Goal: Book appointment/travel/reservation

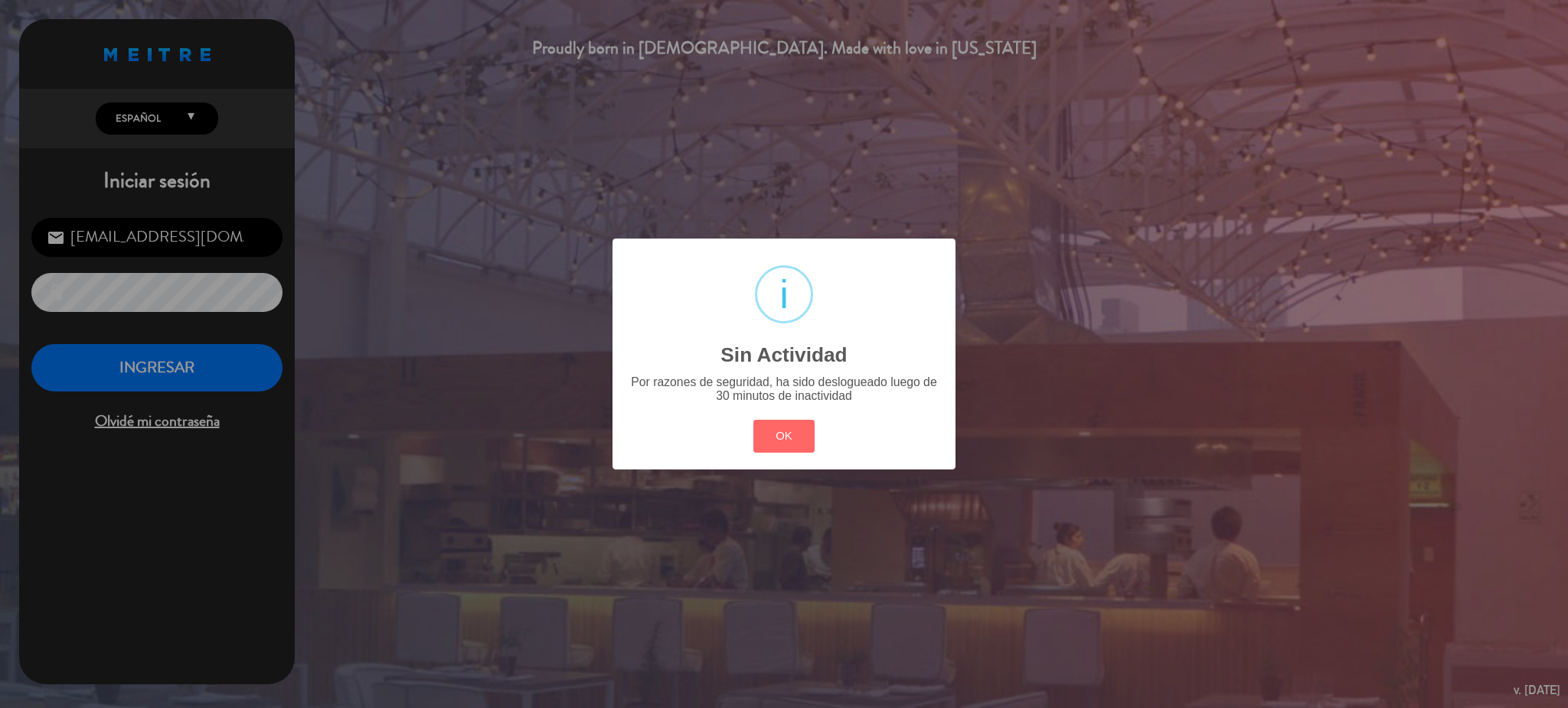
drag, startPoint x: 797, startPoint y: 437, endPoint x: 623, endPoint y: 401, distance: 177.7
click at [794, 435] on button "OK" at bounding box center [784, 436] width 62 height 33
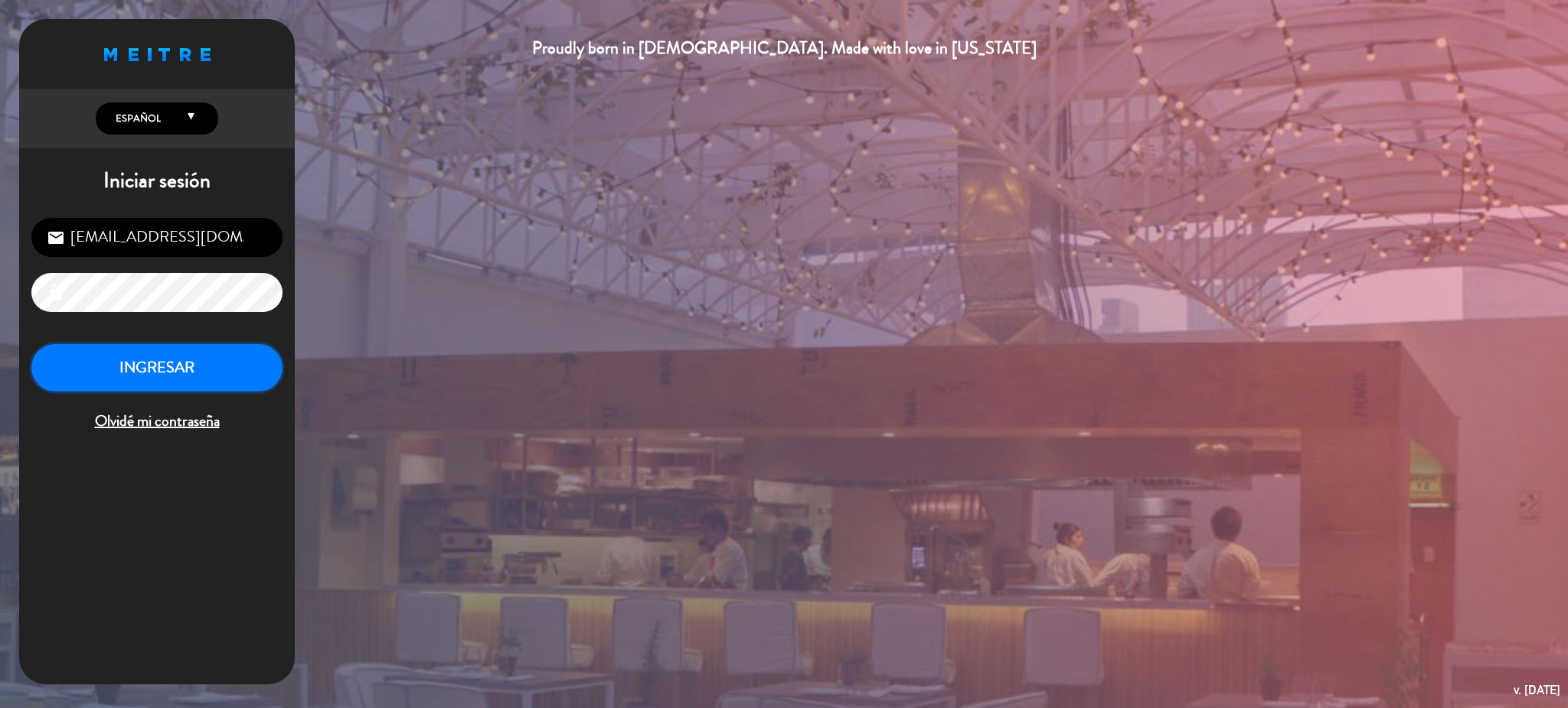
click at [190, 354] on button "INGRESAR" at bounding box center [157, 368] width 251 height 49
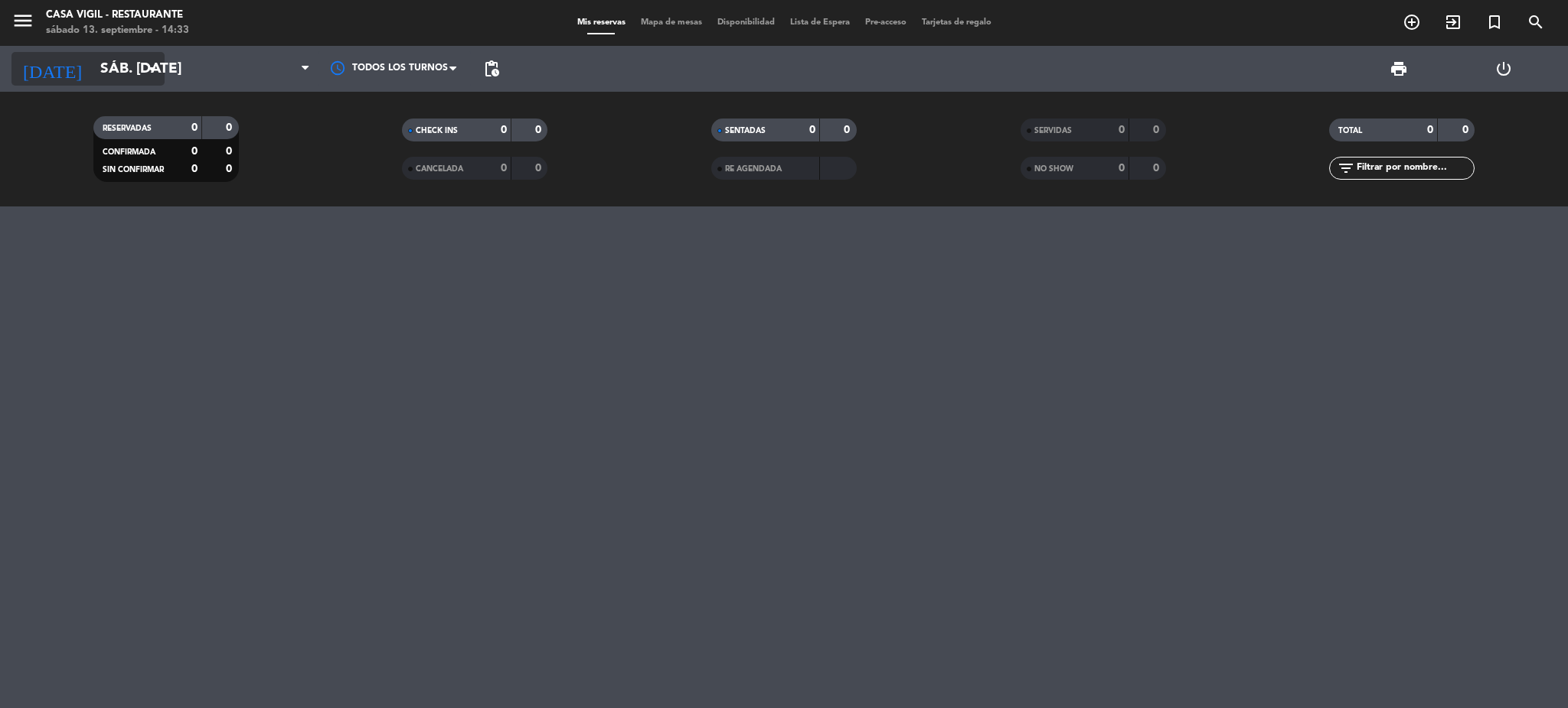
click at [93, 74] on input "sáb. [DATE]" at bounding box center [184, 69] width 184 height 32
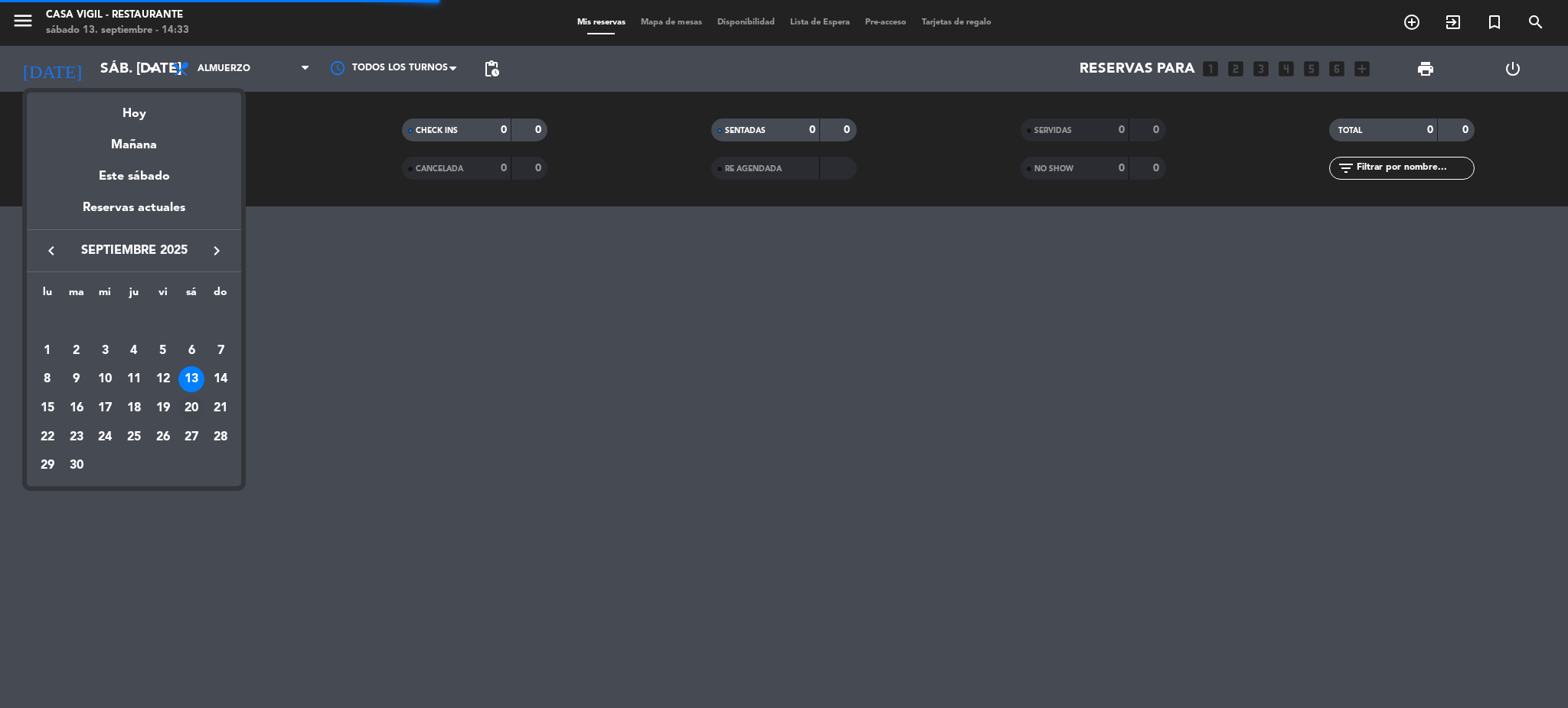
click at [190, 405] on div "20" at bounding box center [191, 408] width 26 height 26
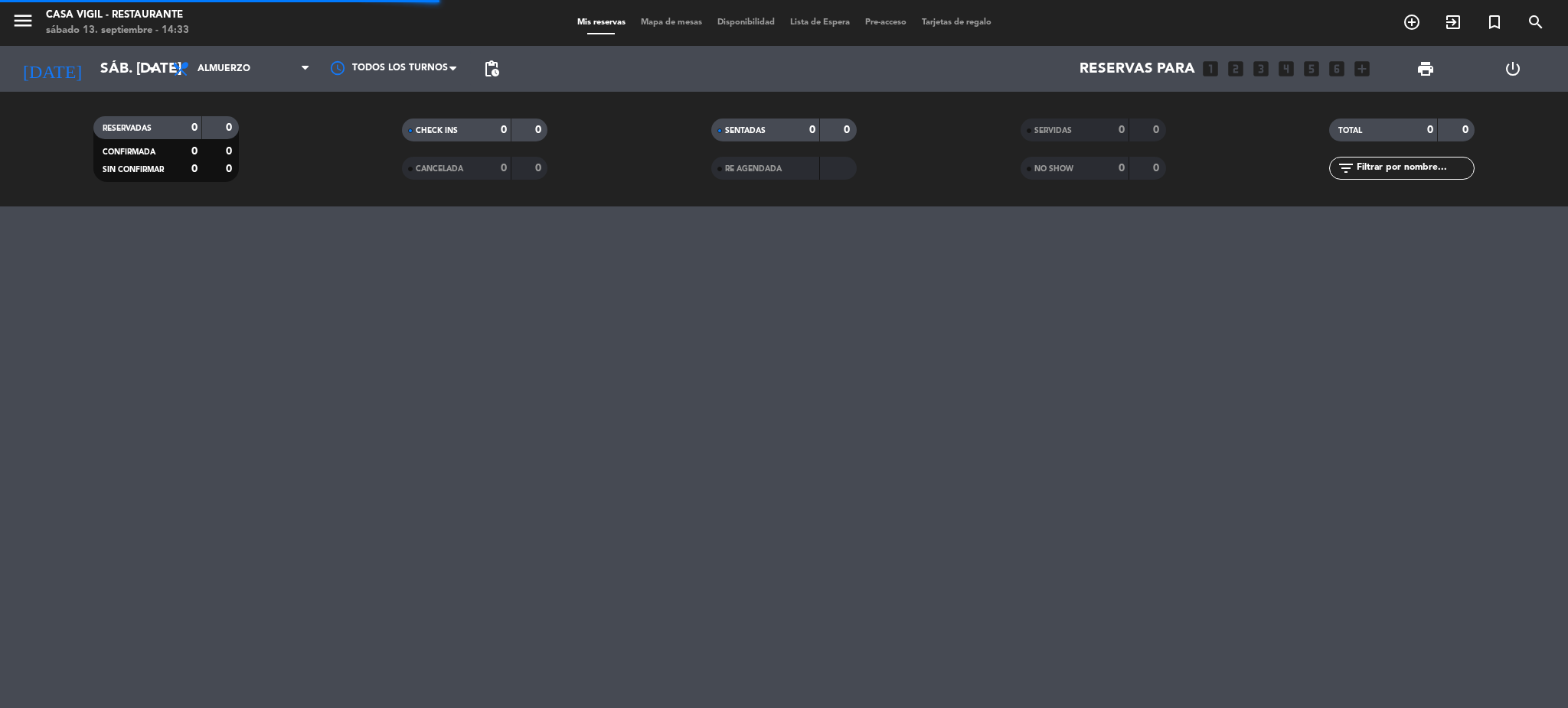
type input "sáb. [DATE]"
click at [15, 22] on icon "menu" at bounding box center [23, 21] width 23 height 23
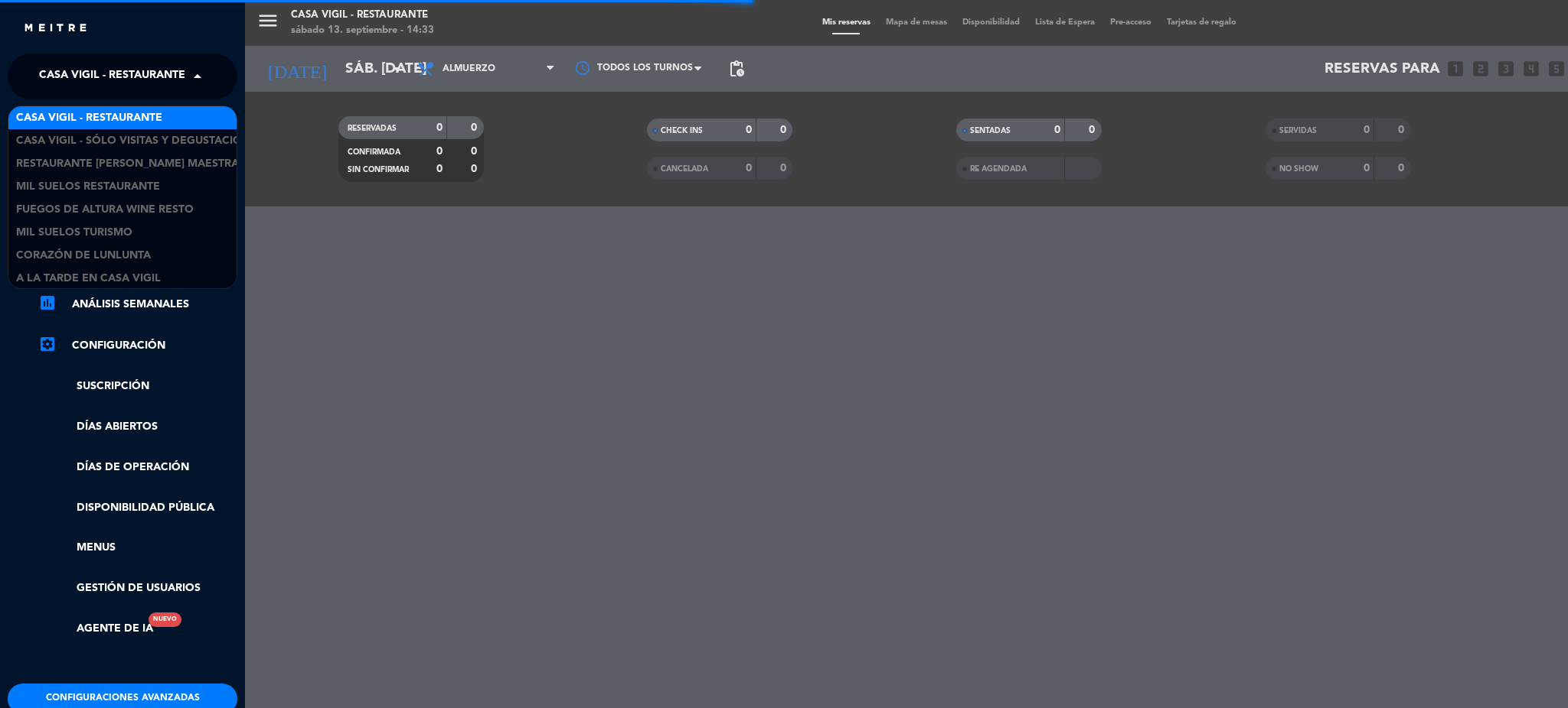
click at [127, 81] on span "Casa Vigil - Restaurante" at bounding box center [113, 76] width 146 height 32
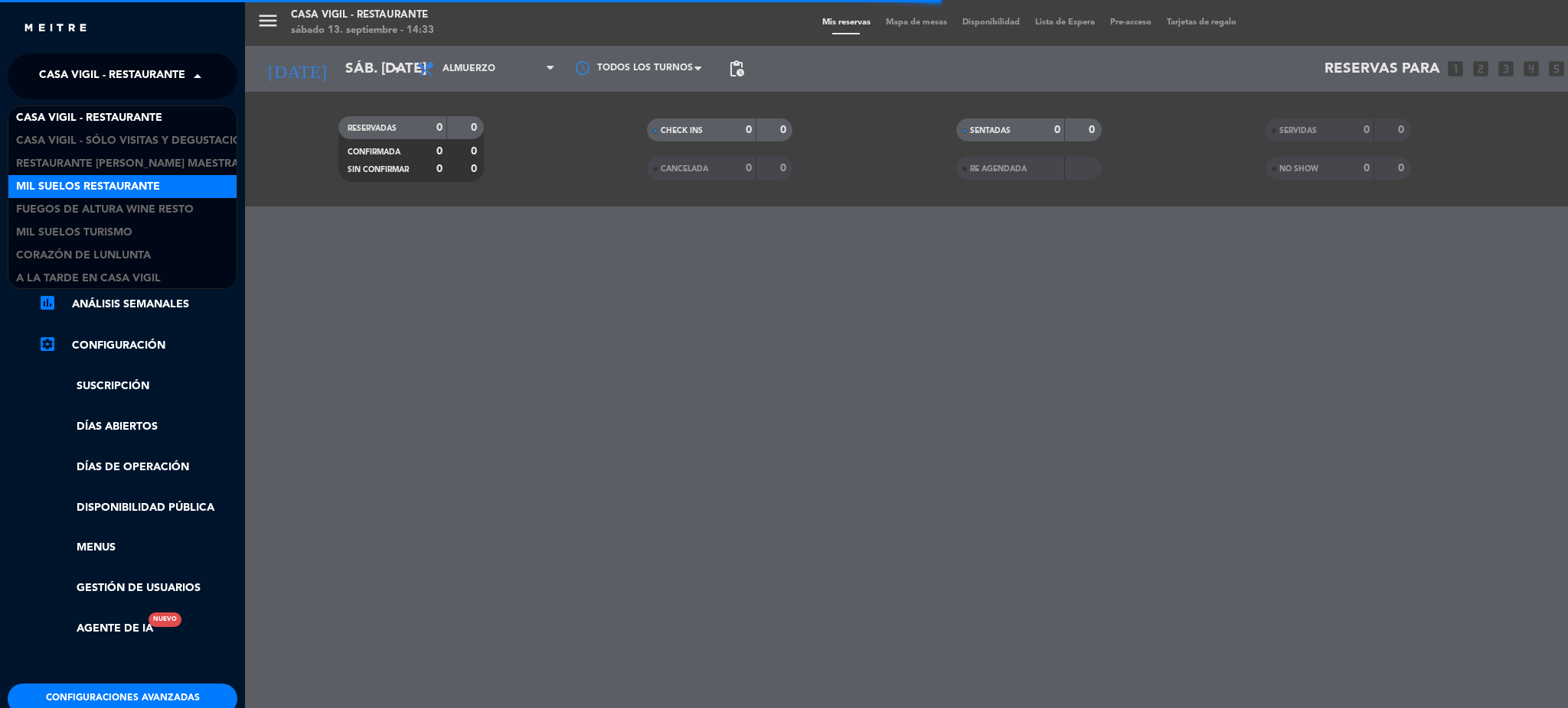
click at [115, 184] on span "Mil Suelos Restaurante" at bounding box center [88, 186] width 144 height 18
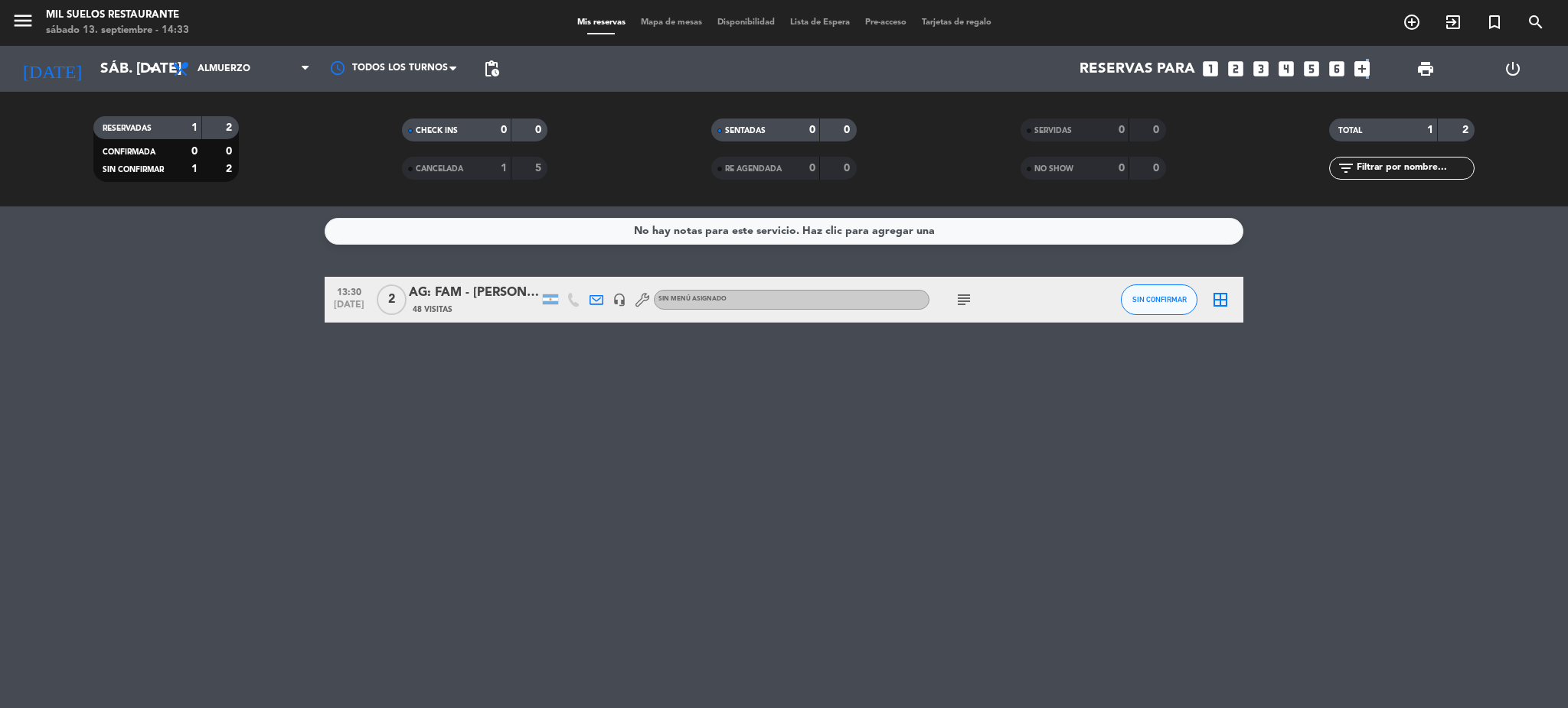
click at [1362, 69] on icon "add_box" at bounding box center [1362, 69] width 20 height 20
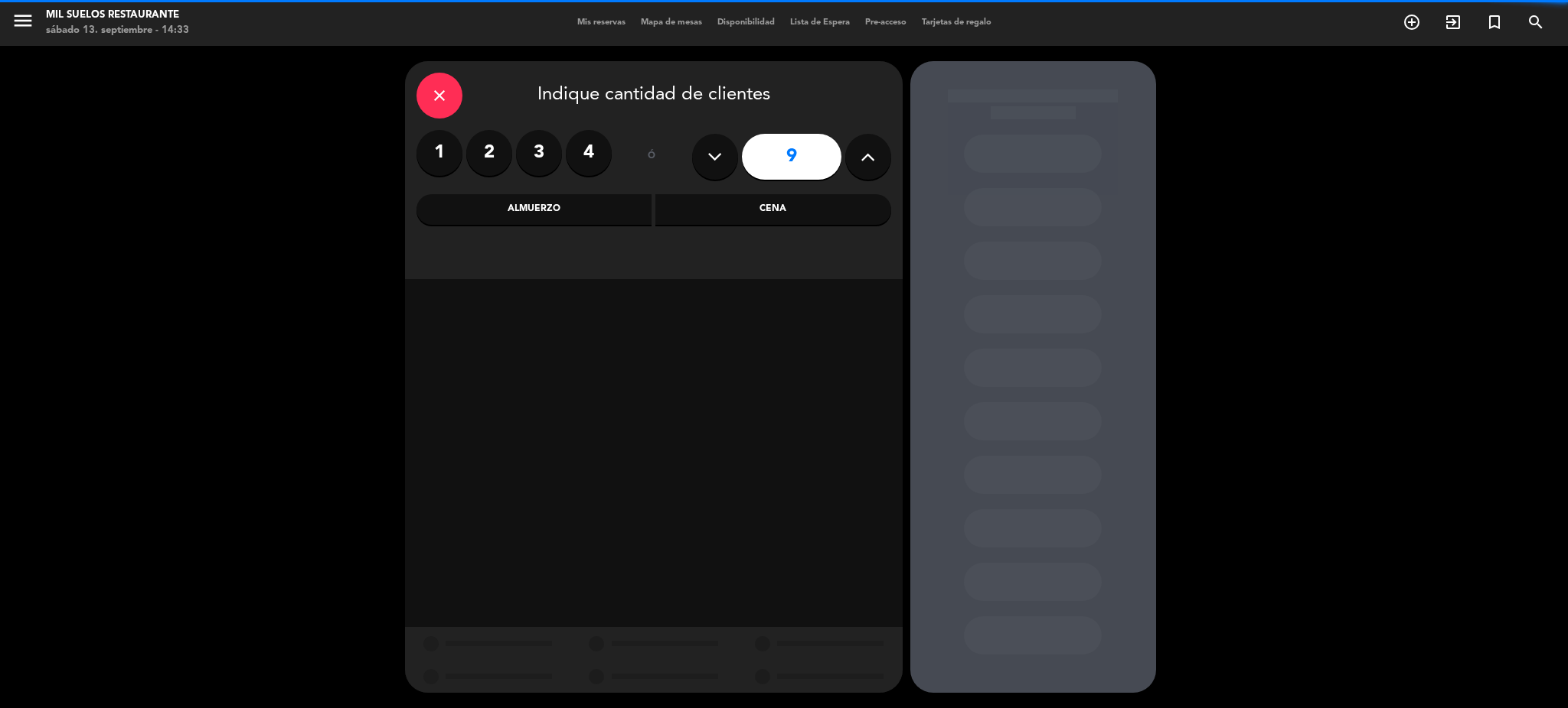
click at [851, 166] on button at bounding box center [868, 157] width 46 height 46
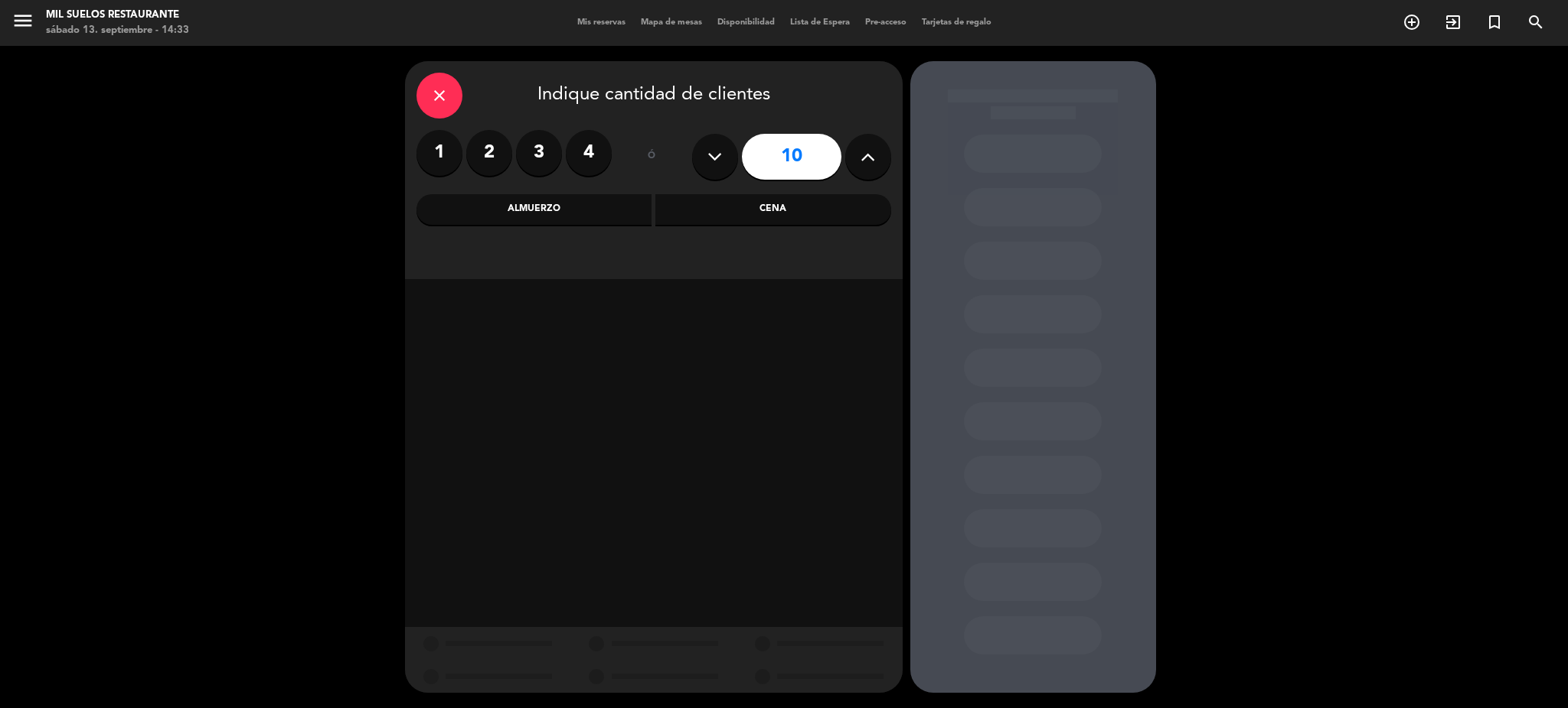
click at [851, 166] on button at bounding box center [868, 157] width 46 height 46
click at [851, 167] on button at bounding box center [868, 157] width 46 height 46
click at [851, 168] on button at bounding box center [868, 157] width 46 height 46
click at [715, 166] on icon at bounding box center [714, 157] width 15 height 23
type input "12"
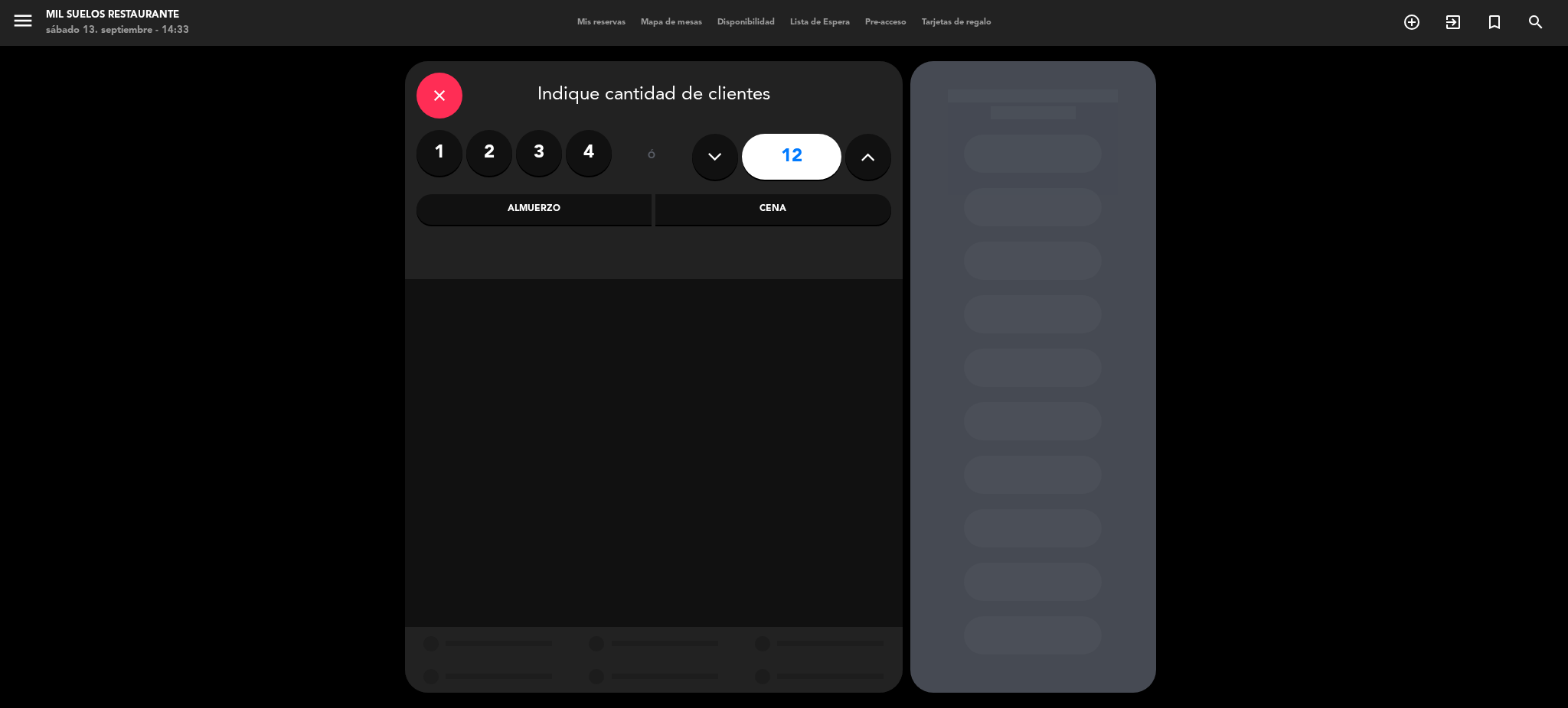
click at [590, 213] on div "Almuerzo" at bounding box center [534, 210] width 236 height 31
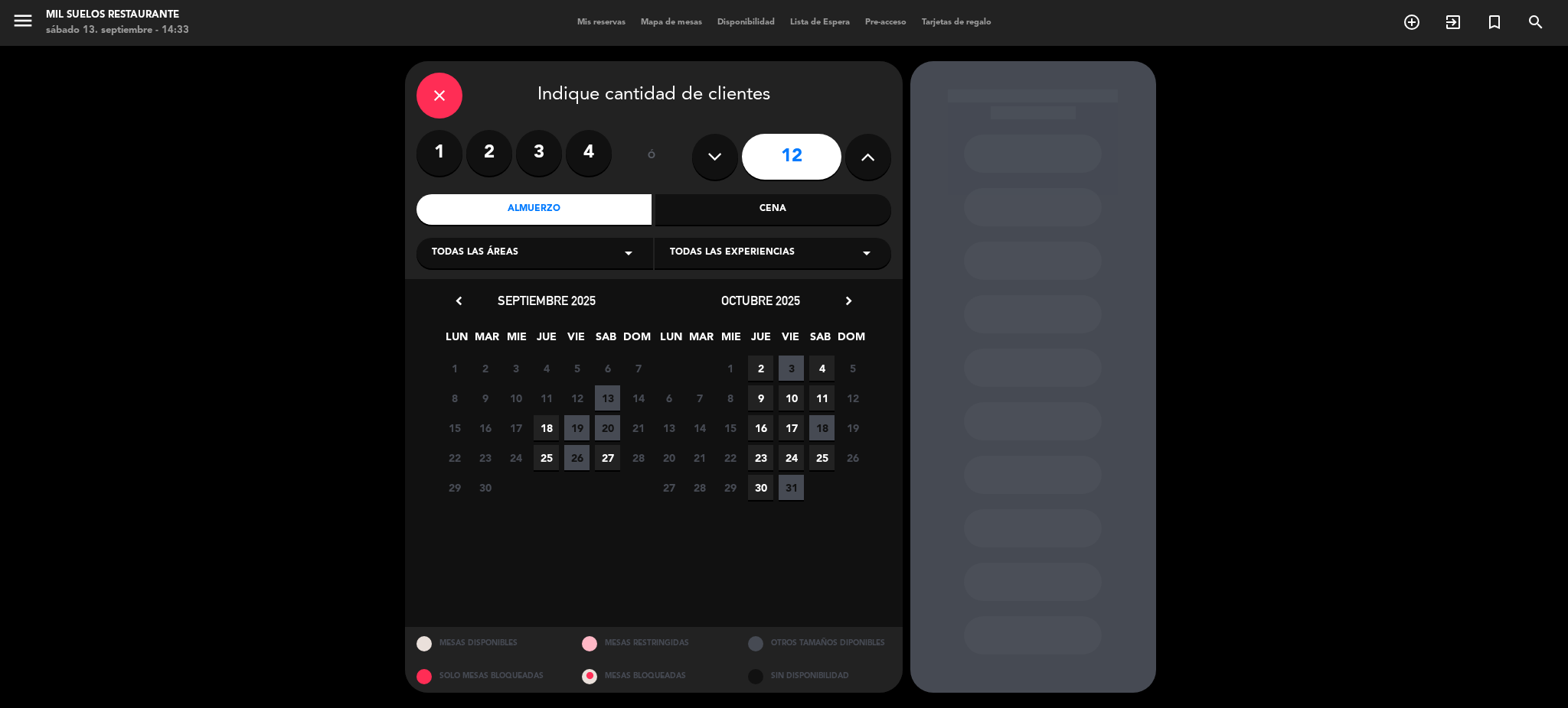
click at [600, 425] on span "20" at bounding box center [607, 428] width 25 height 25
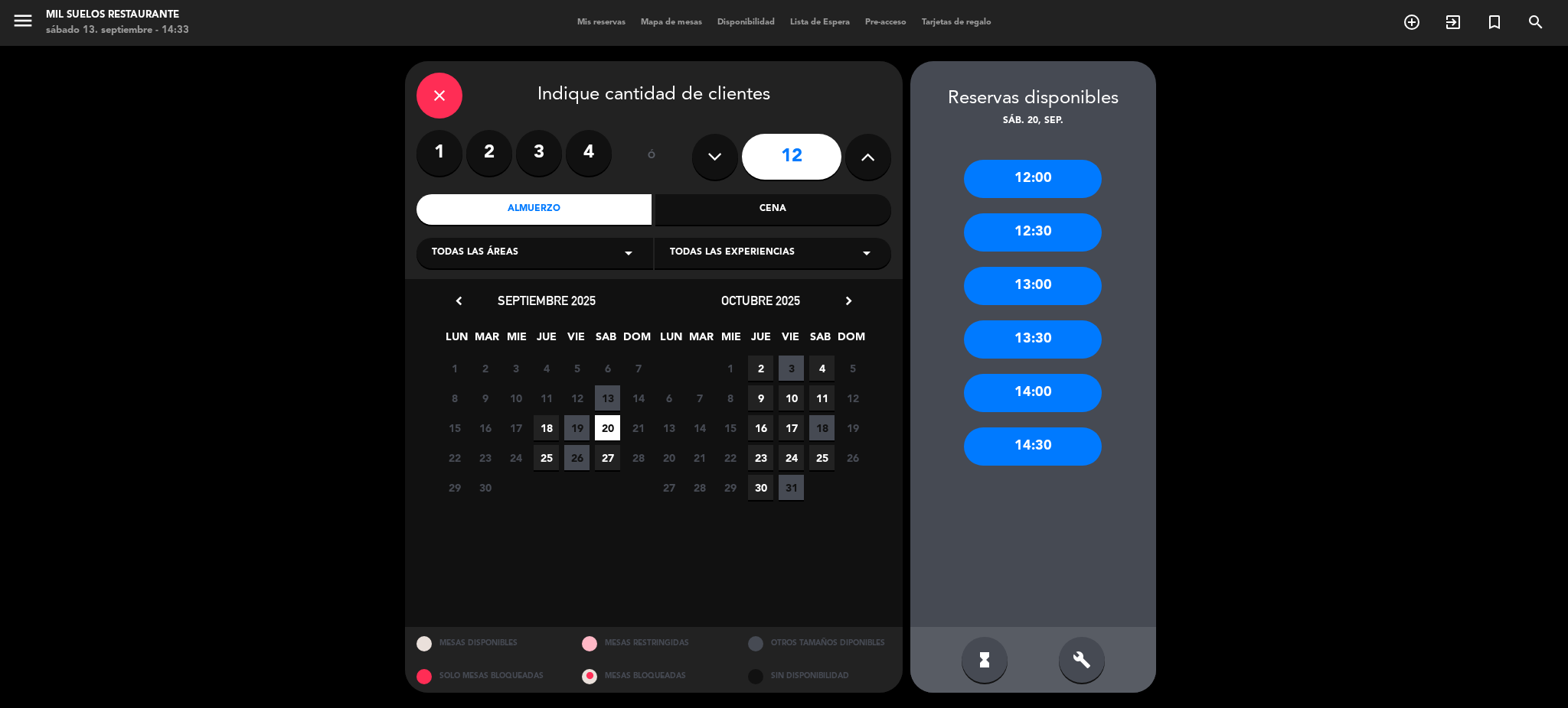
click at [1045, 392] on div "14:00" at bounding box center [1032, 394] width 138 height 39
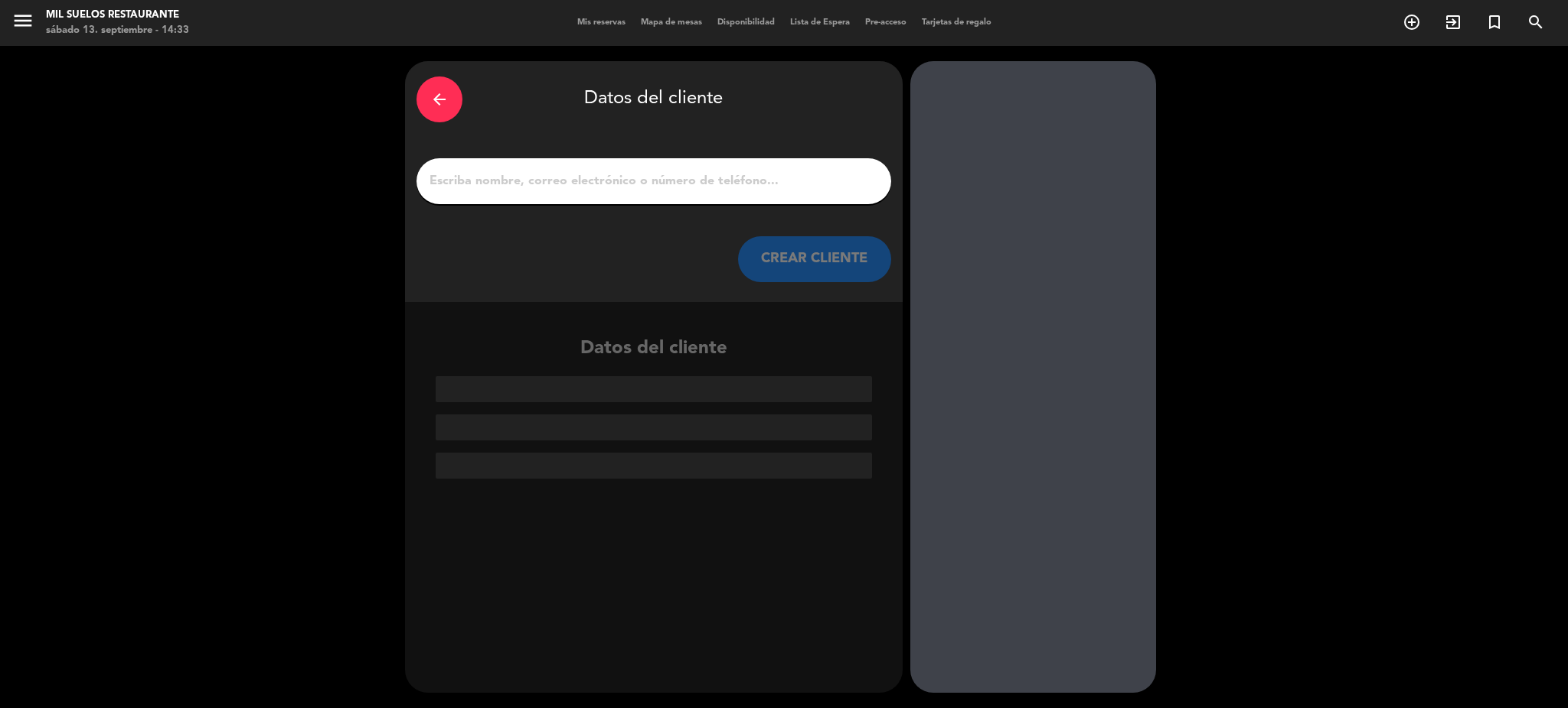
click at [769, 178] on input "1" at bounding box center [654, 181] width 452 height 22
paste input "[PERSON_NAME]"
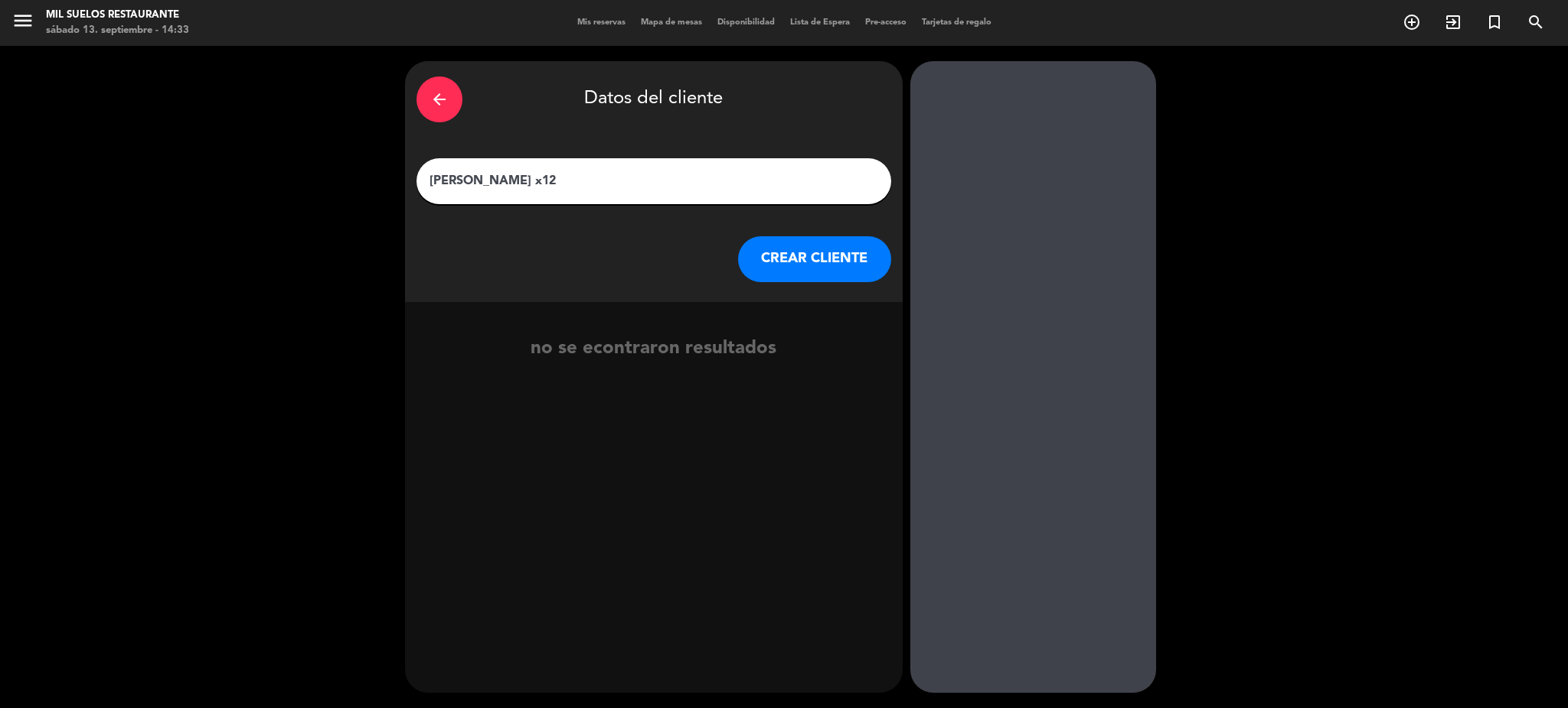
type input "[PERSON_NAME] x12"
click at [830, 268] on button "CREAR CLIENTE" at bounding box center [814, 260] width 153 height 46
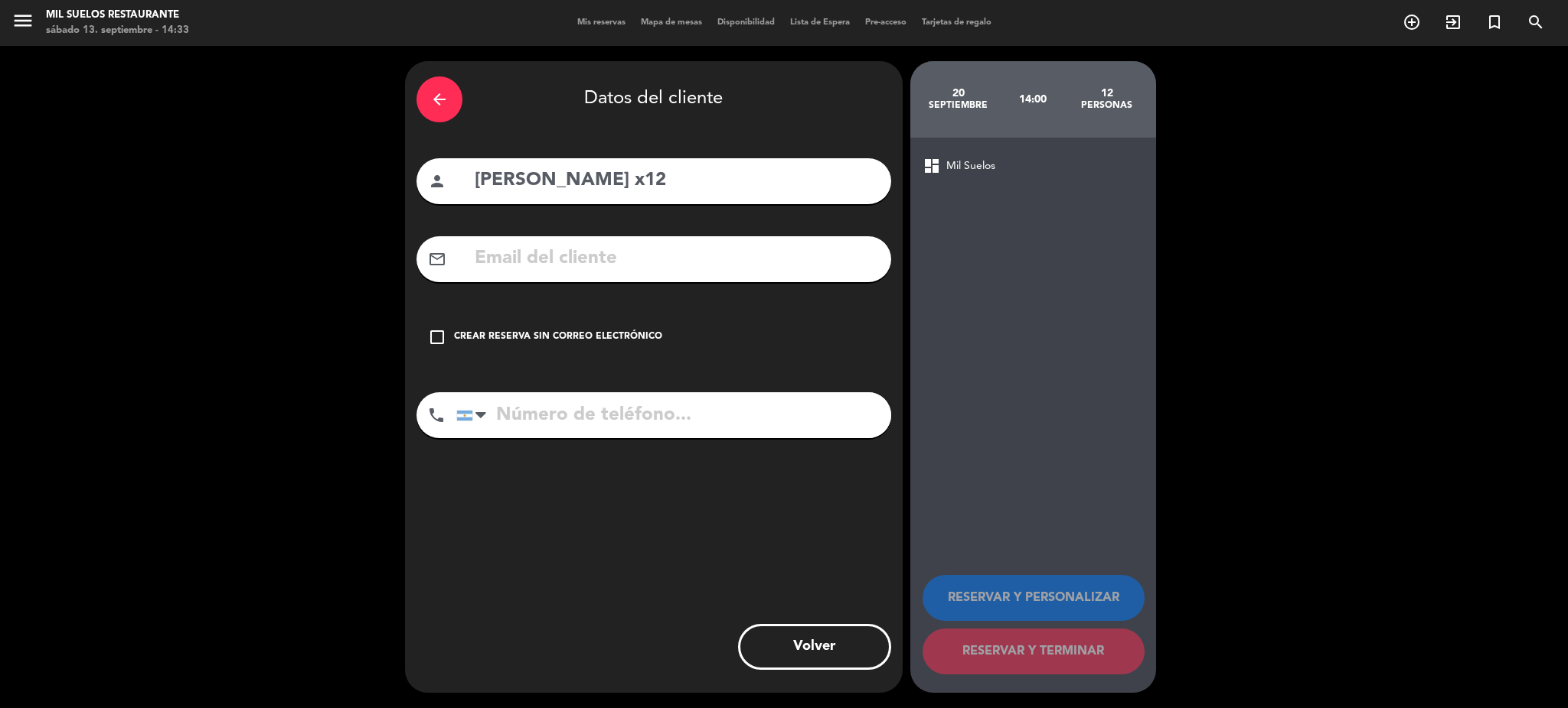
click at [596, 258] on input "text" at bounding box center [676, 259] width 406 height 32
paste input "[EMAIL_ADDRESS][DOMAIN_NAME]"
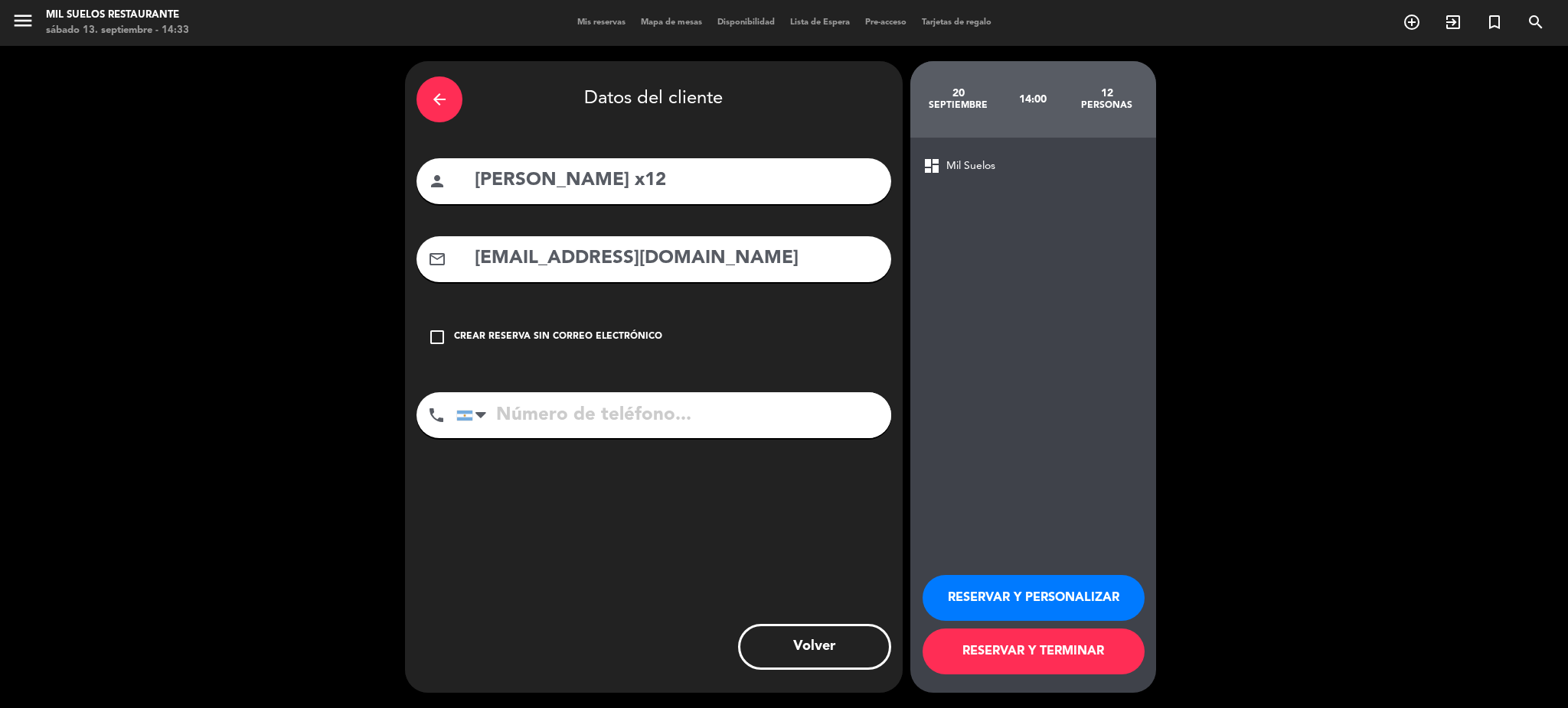
type input "[EMAIL_ADDRESS][DOMAIN_NAME]"
click at [658, 424] on input "tel" at bounding box center [674, 415] width 435 height 46
paste input "1158238388"
type input "1158238388"
click at [1085, 599] on button "RESERVAR Y PERSONALIZAR" at bounding box center [1033, 599] width 222 height 46
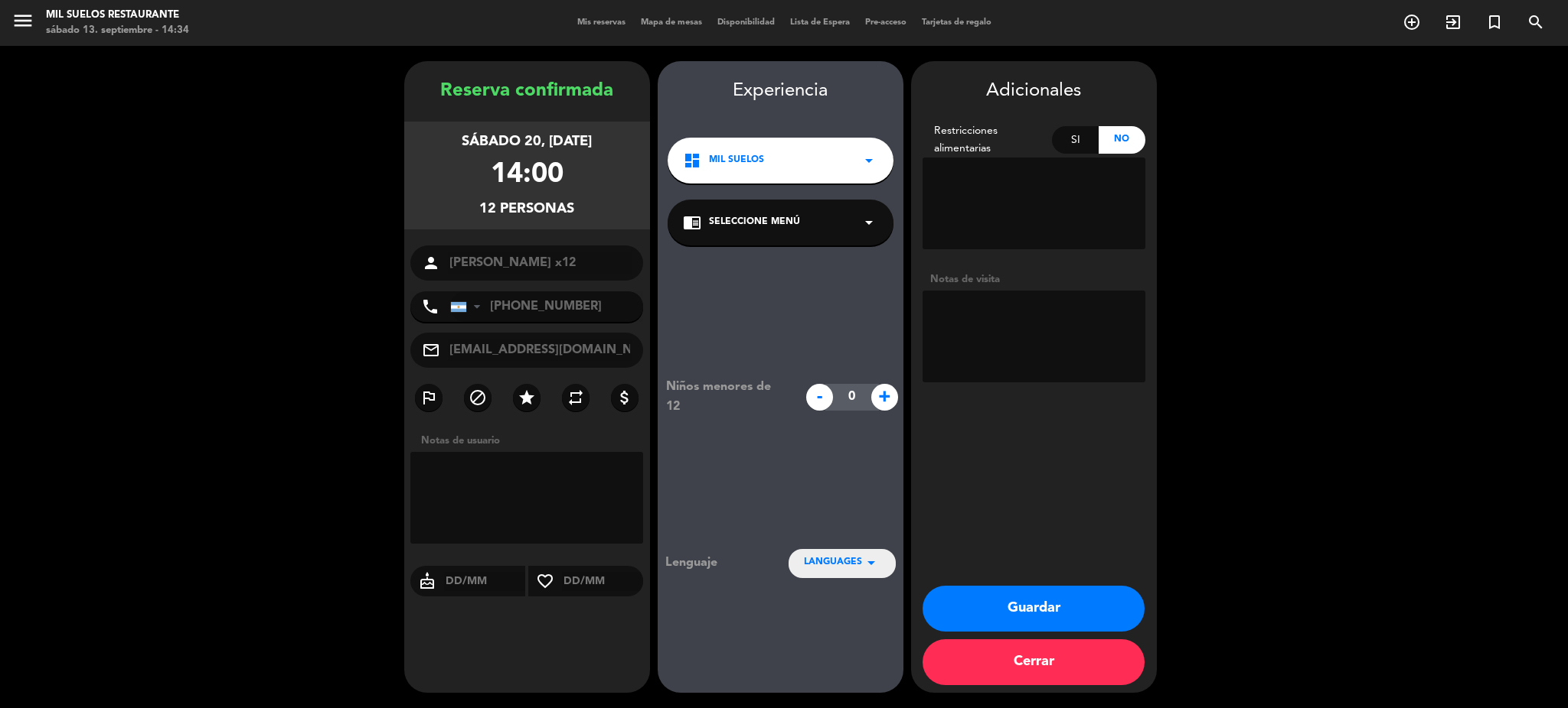
click at [990, 314] on textarea at bounding box center [1033, 336] width 223 height 92
type textarea "SIN RESTRICCIONES"
click at [1008, 606] on button "Guardar" at bounding box center [1033, 609] width 222 height 46
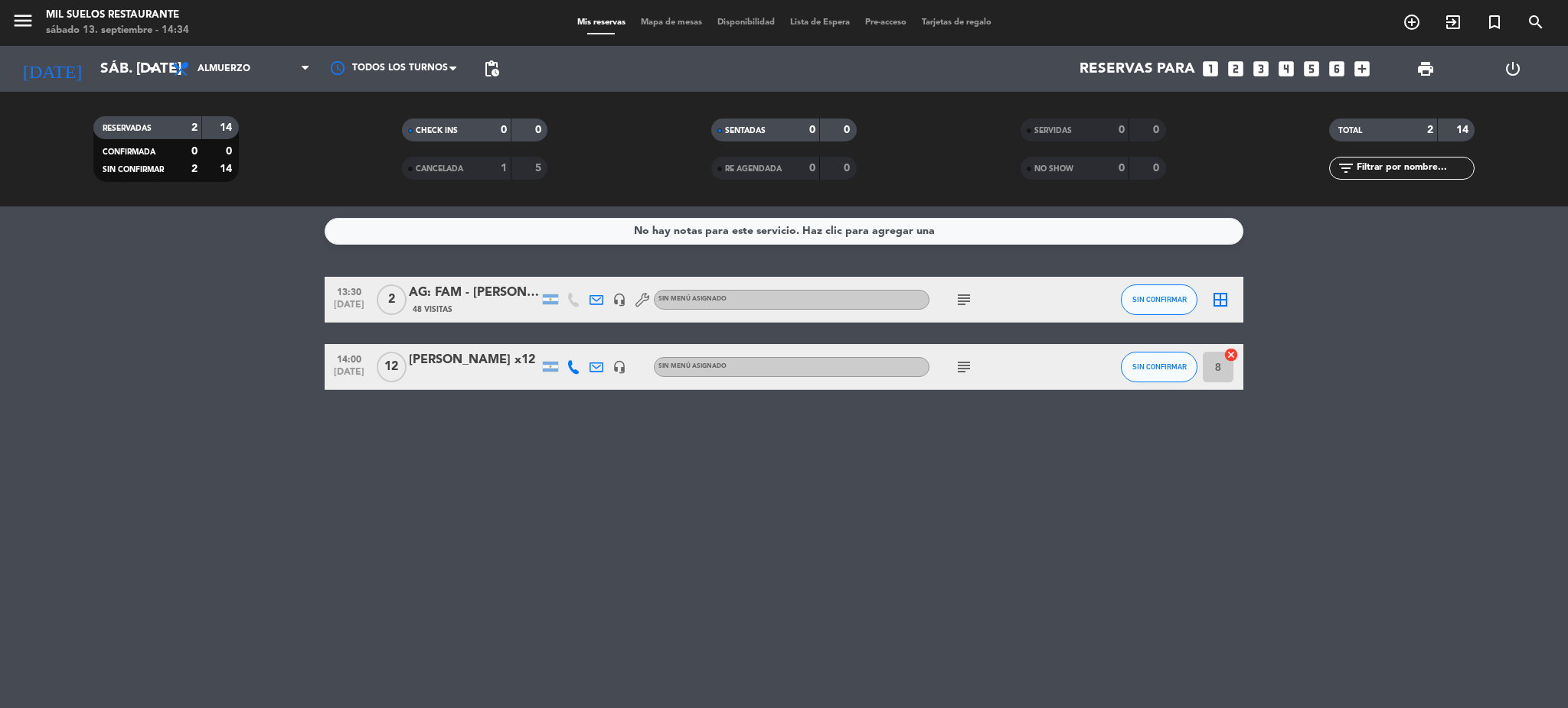
click at [487, 530] on div "No hay notas para este servicio. Haz clic para agregar una 13:30 [DATE] 2 AG: F…" at bounding box center [784, 457] width 1568 height 502
